Goal: Find specific page/section

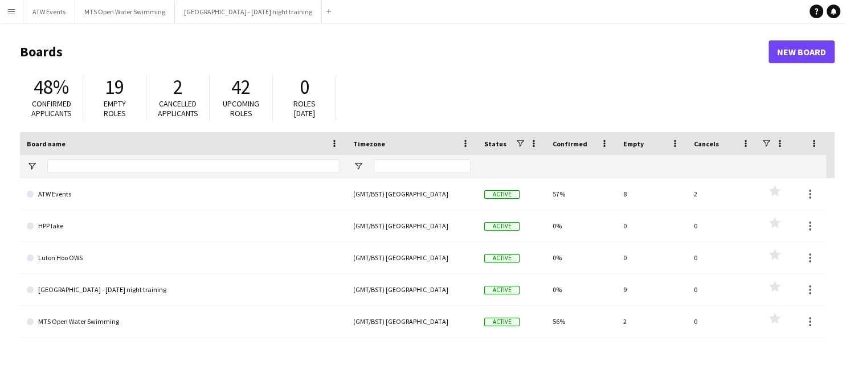
click at [7, 14] on app-icon "Menu" at bounding box center [11, 11] width 9 height 9
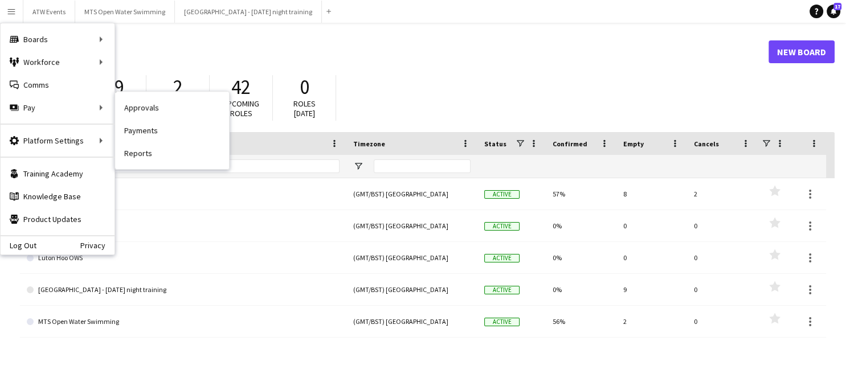
click at [135, 133] on link "Payments" at bounding box center [172, 130] width 114 height 23
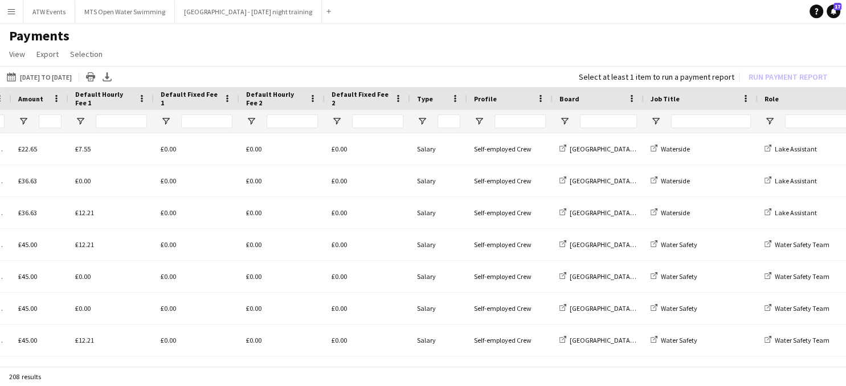
scroll to position [0, 567]
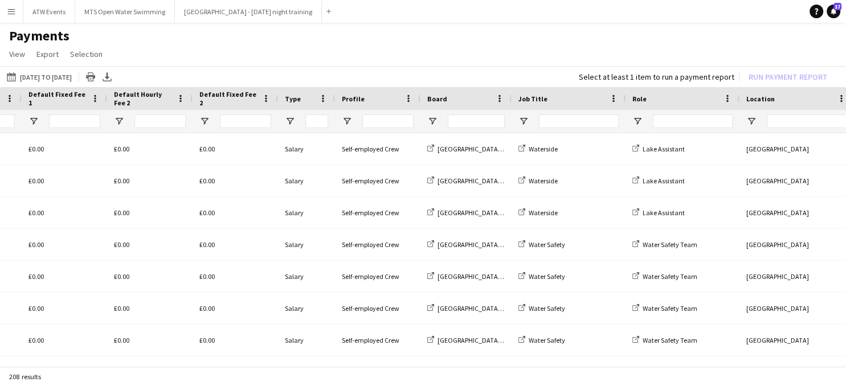
drag, startPoint x: 298, startPoint y: 361, endPoint x: 611, endPoint y: 390, distance: 314.1
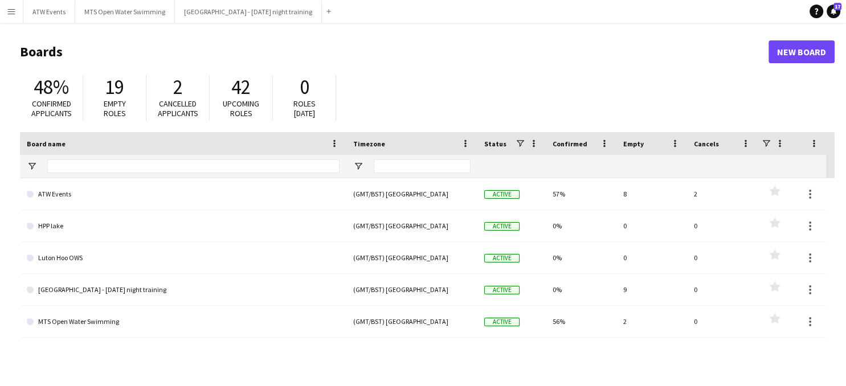
click at [10, 14] on app-icon "Menu" at bounding box center [11, 11] width 9 height 9
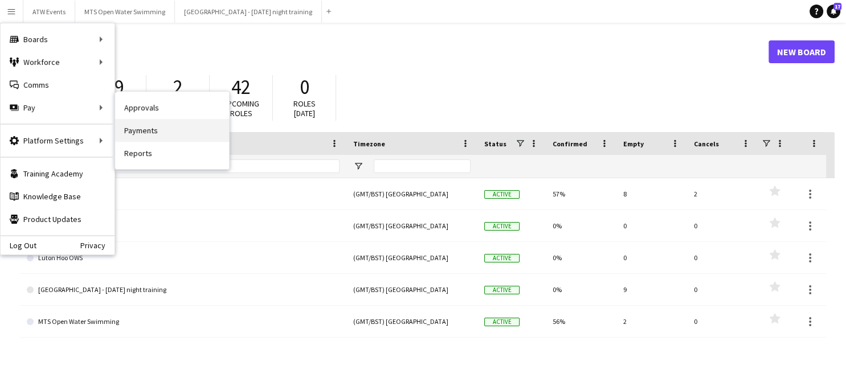
click at [137, 128] on link "Payments" at bounding box center [172, 130] width 114 height 23
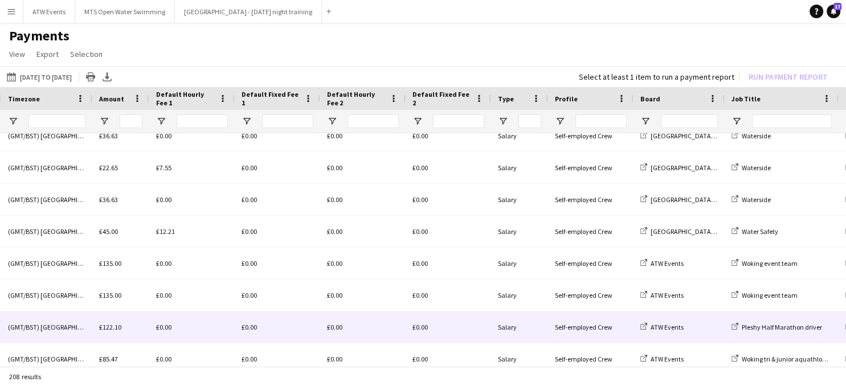
scroll to position [298, 0]
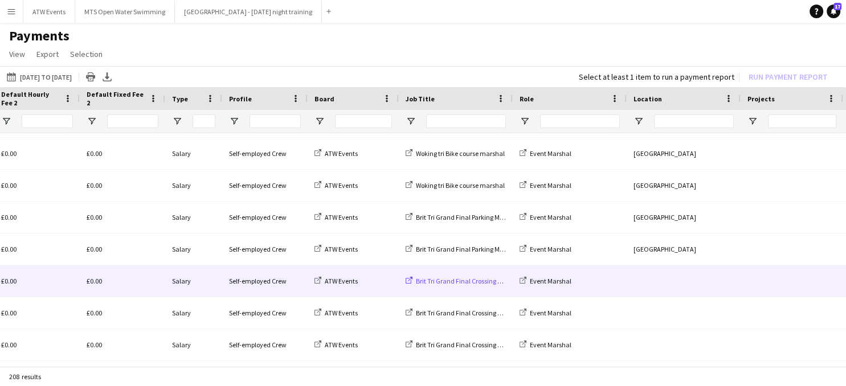
click at [469, 279] on span "Brit Tri Grand Final Crossing Point Marshal" at bounding box center [476, 281] width 121 height 9
